Goal: Task Accomplishment & Management: Complete application form

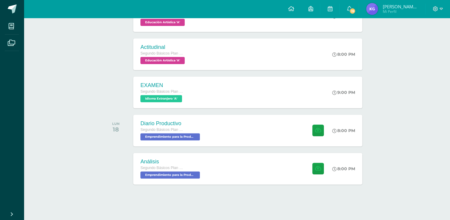
scroll to position [157, 0]
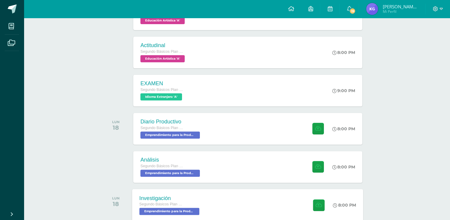
click at [289, 206] on div "Investigación Segundo Básicos Plan Diario Emprendimiento para la Productividad …" at bounding box center [247, 205] width 231 height 32
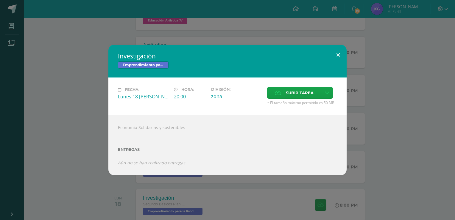
click at [340, 54] on button at bounding box center [337, 55] width 17 height 20
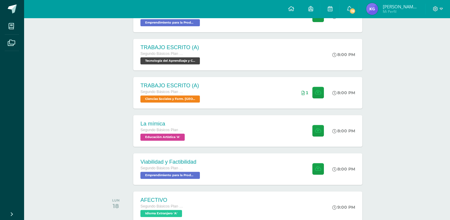
scroll to position [385, 0]
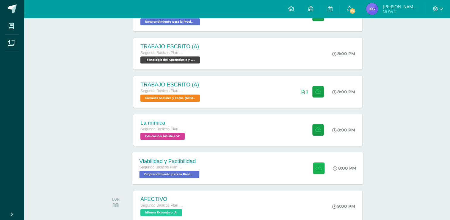
click at [320, 168] on icon at bounding box center [319, 167] width 6 height 5
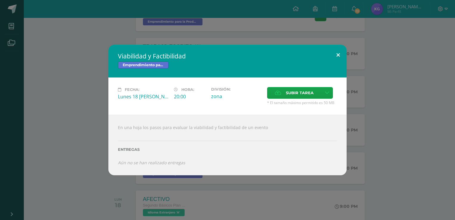
click at [340, 55] on button at bounding box center [337, 55] width 17 height 20
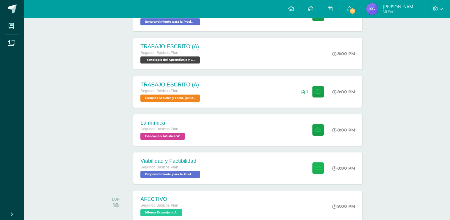
scroll to position [192, 0]
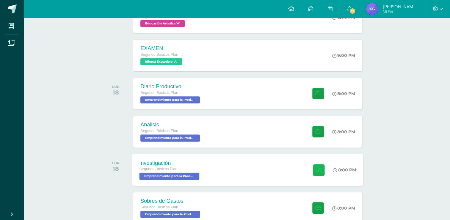
click at [313, 168] on button at bounding box center [319, 170] width 12 height 12
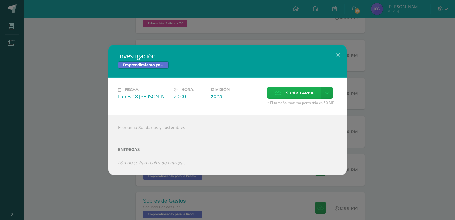
click at [300, 95] on span "Subir tarea" at bounding box center [300, 92] width 28 height 11
click at [0, 0] on input "Subir tarea" at bounding box center [0, 0] width 0 height 0
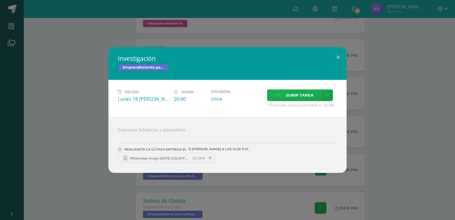
click at [276, 91] on label "Subir tarea" at bounding box center [294, 95] width 54 height 12
click at [0, 0] on input "Subir tarea" at bounding box center [0, 0] width 0 height 0
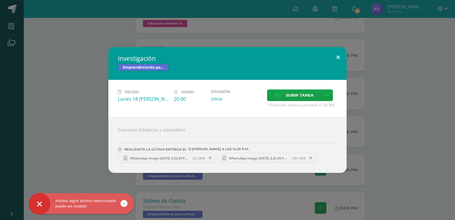
click at [336, 56] on button at bounding box center [337, 57] width 17 height 20
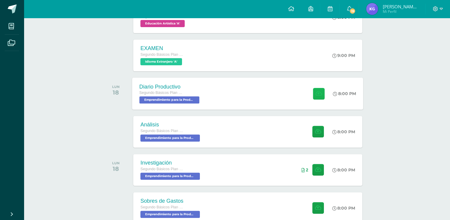
click at [314, 92] on button at bounding box center [319, 94] width 12 height 12
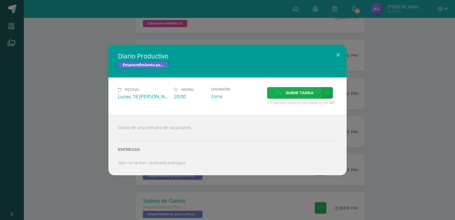
click at [288, 88] on span "Subir tarea" at bounding box center [300, 92] width 28 height 11
click at [0, 0] on input "Subir tarea" at bounding box center [0, 0] width 0 height 0
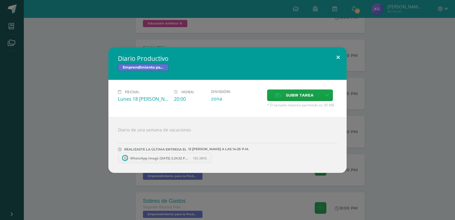
click at [338, 54] on button at bounding box center [337, 57] width 17 height 20
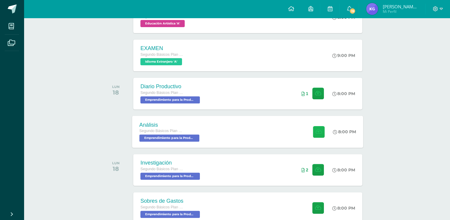
click at [321, 128] on button at bounding box center [319, 132] width 12 height 12
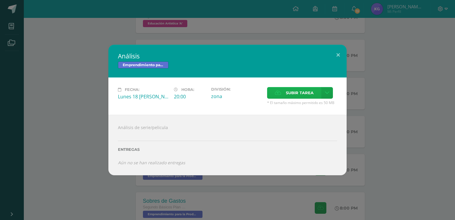
click at [307, 90] on span "Subir tarea" at bounding box center [300, 92] width 28 height 11
click at [0, 0] on input "Subir tarea" at bounding box center [0, 0] width 0 height 0
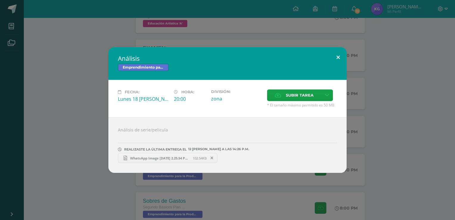
click at [337, 60] on button at bounding box center [337, 57] width 17 height 20
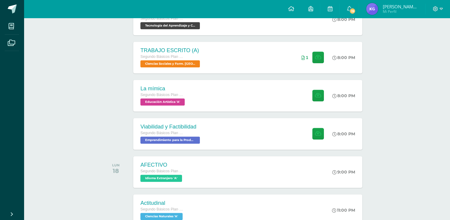
scroll to position [457, 0]
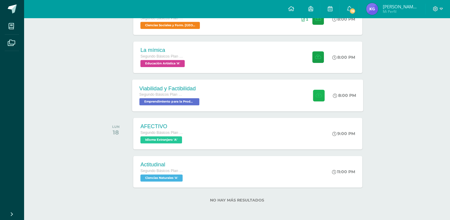
click at [320, 91] on button at bounding box center [319, 95] width 12 height 12
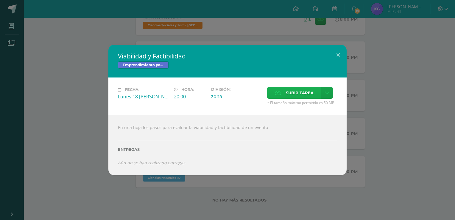
click at [289, 93] on span "Subir tarea" at bounding box center [300, 92] width 28 height 11
click at [0, 0] on input "Subir tarea" at bounding box center [0, 0] width 0 height 0
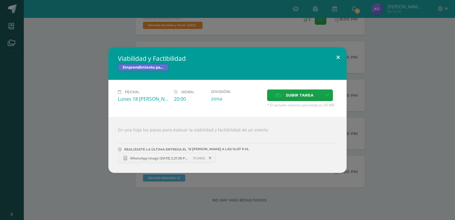
click at [340, 54] on button at bounding box center [337, 57] width 17 height 20
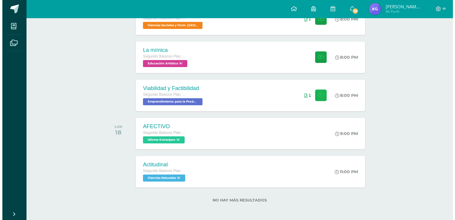
scroll to position [265, 0]
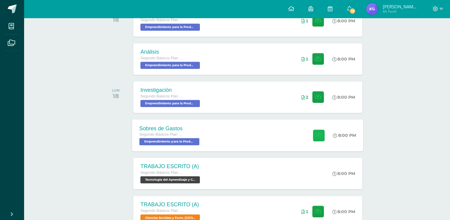
click at [318, 132] on button at bounding box center [319, 135] width 12 height 12
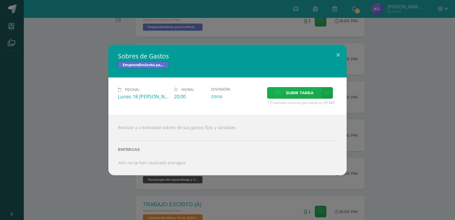
click at [299, 98] on span "Subir tarea" at bounding box center [300, 92] width 28 height 11
click at [0, 0] on input "Subir tarea" at bounding box center [0, 0] width 0 height 0
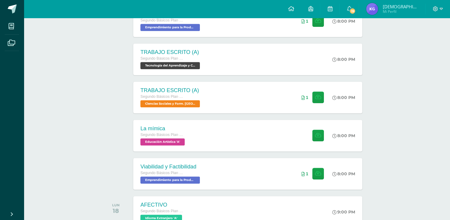
scroll to position [337, 0]
